Goal: Download file/media

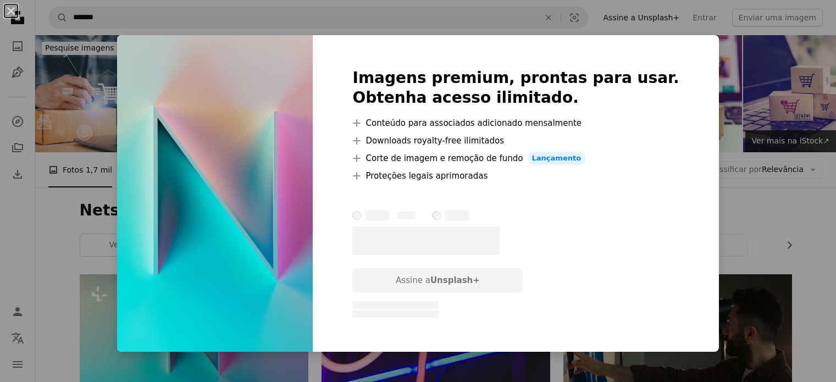
scroll to position [165, 0]
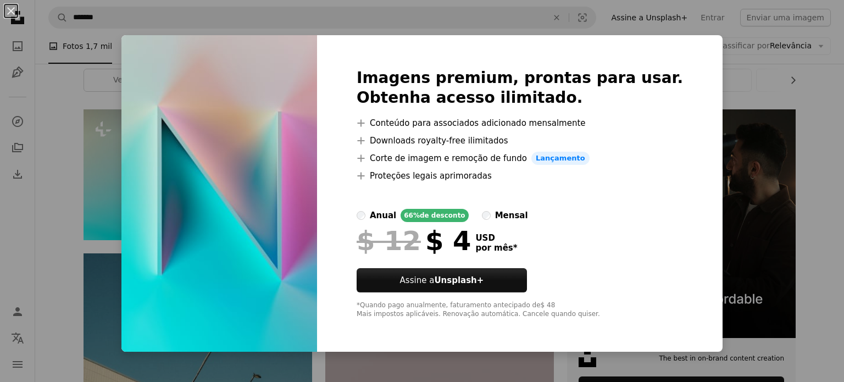
click at [746, 102] on div "An X shape Imagens premium, prontas para usar. Obtenha acesso ilimitado. A plus…" at bounding box center [422, 191] width 844 height 382
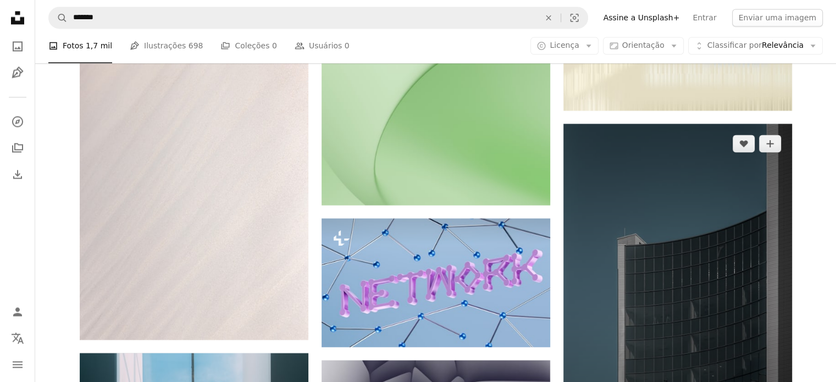
scroll to position [5933, 0]
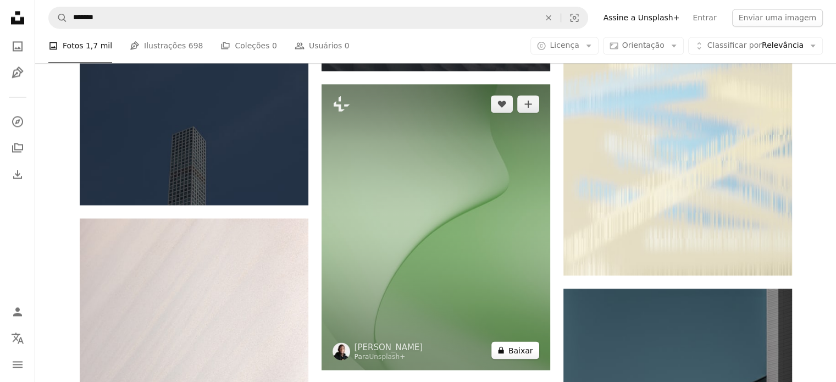
click at [523, 353] on button "A lock Baixar" at bounding box center [515, 350] width 48 height 18
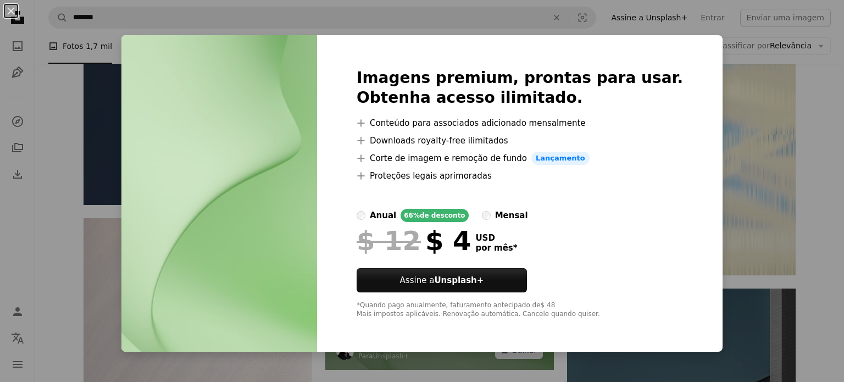
click at [726, 134] on div "An X shape Imagens premium, prontas para usar. Obtenha acesso ilimitado. A plus…" at bounding box center [422, 191] width 844 height 382
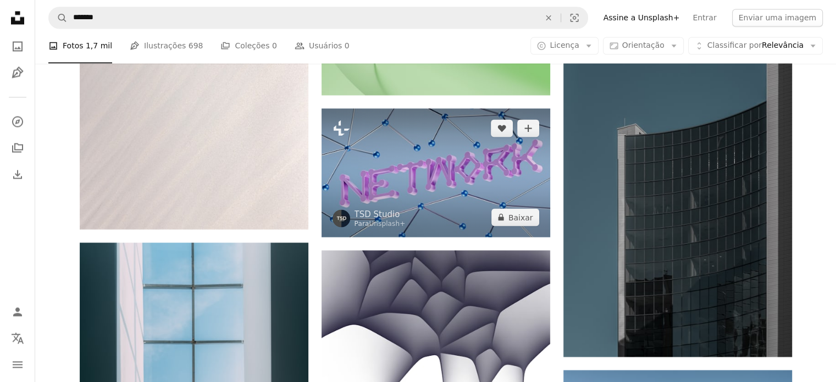
scroll to position [6262, 0]
